Goal: Contribute content

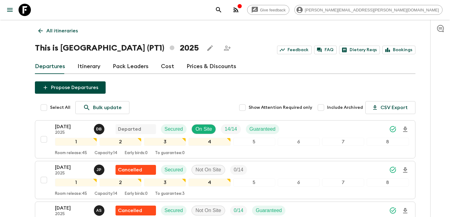
scroll to position [110, 0]
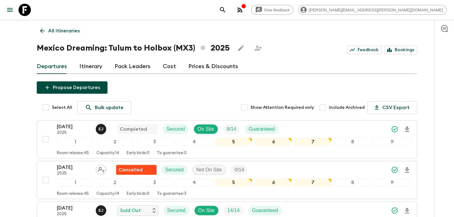
click at [229, 7] on button "search adventures" at bounding box center [222, 10] width 12 height 12
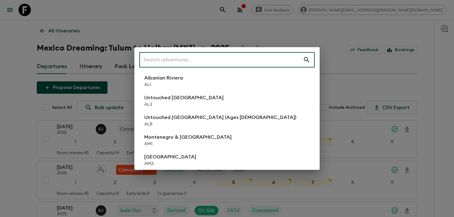
click at [256, 57] on input "text" at bounding box center [221, 59] width 164 height 17
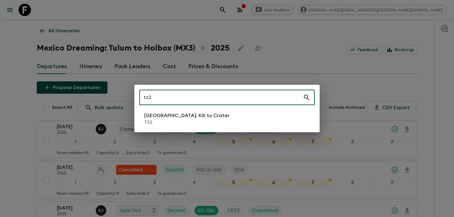
type input "tz2"
click at [193, 120] on p "TZ2" at bounding box center [186, 122] width 85 height 6
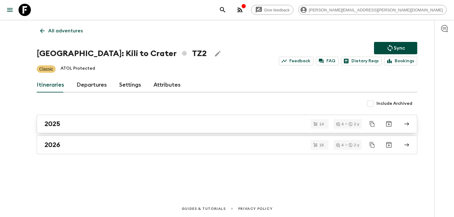
click at [53, 129] on link "2025" at bounding box center [227, 124] width 380 height 19
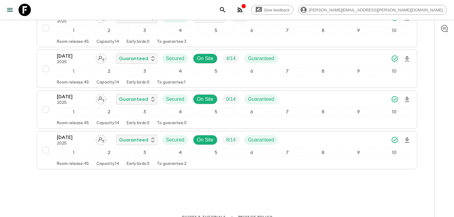
scroll to position [519, 0]
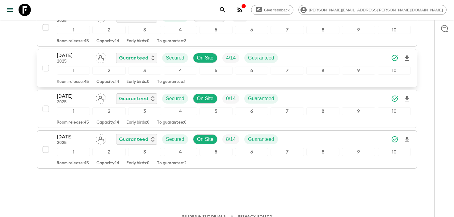
click at [315, 57] on div "[DATE] 2025 Guaranteed Secured On Site 4 / 14 Guaranteed" at bounding box center [234, 58] width 354 height 12
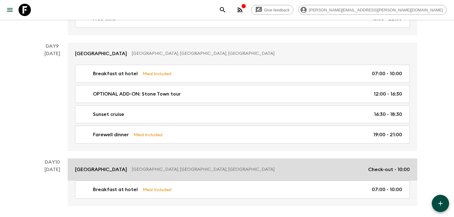
scroll to position [1537, 0]
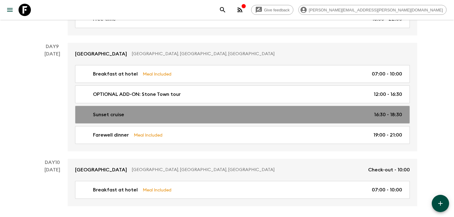
click at [137, 113] on div "Sunset cruise 16:30 - 18:30" at bounding box center [240, 114] width 321 height 7
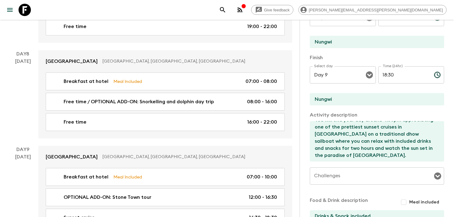
scroll to position [1580, 0]
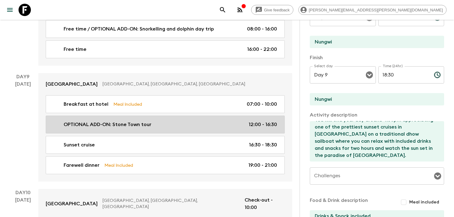
click at [103, 121] on p "OPTIONAL ADD-ON: Stone Town tour" at bounding box center [108, 124] width 88 height 7
type input "OPTIONAL ADD-ON: Stone Town tour"
type input "Optional stone town historical tour"
type input "[GEOGRAPHIC_DATA]"
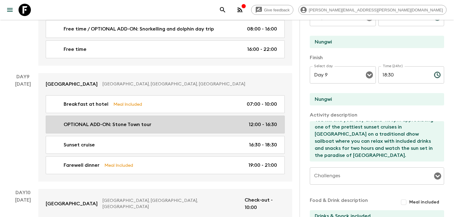
type textarea "[GEOGRAPHIC_DATA] is the former capital of [GEOGRAPHIC_DATA] which flourished a…"
type textarea "You will then get an opportunity to have lunch on own and get to taste the flav…"
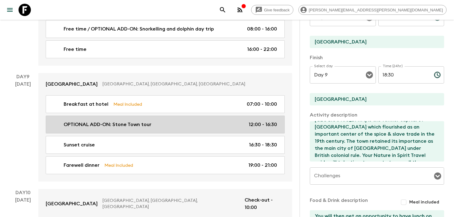
type input "12:00"
type input "16:30"
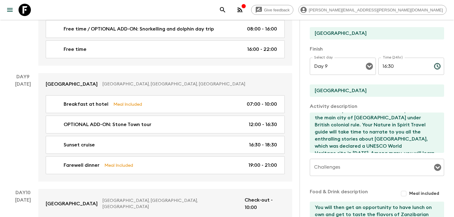
scroll to position [21, 0]
